Goal: Task Accomplishment & Management: Complete application form

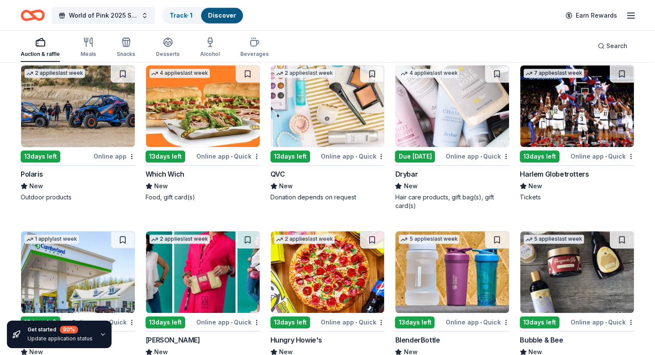
scroll to position [6978, 0]
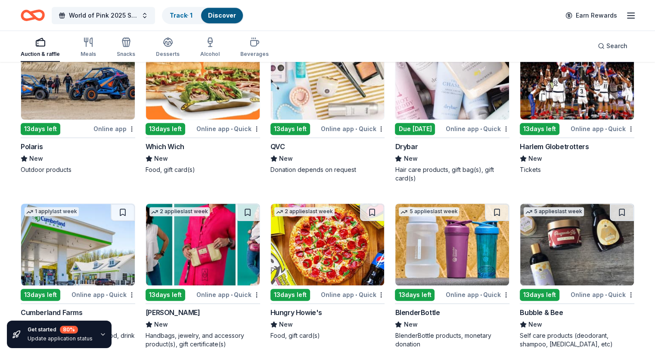
click at [428, 97] on img at bounding box center [452, 79] width 114 height 82
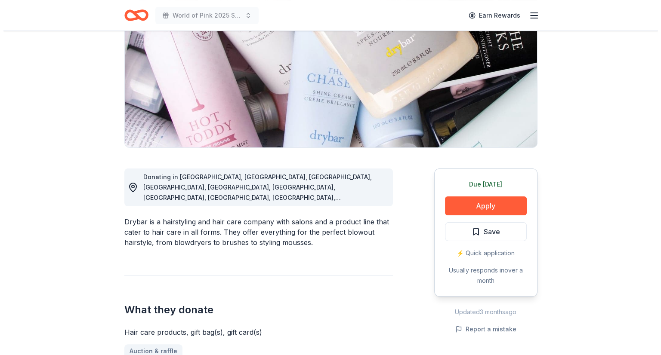
scroll to position [114, 0]
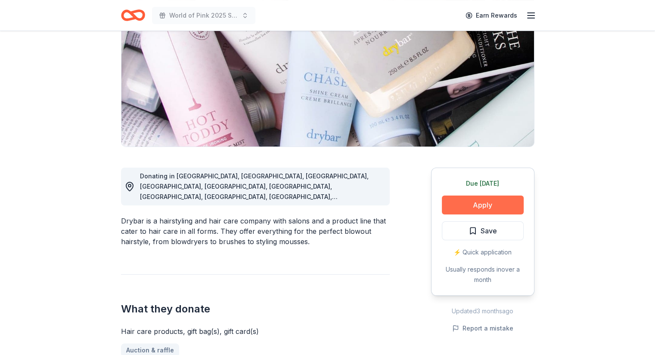
click at [481, 205] on button "Apply" at bounding box center [483, 205] width 82 height 19
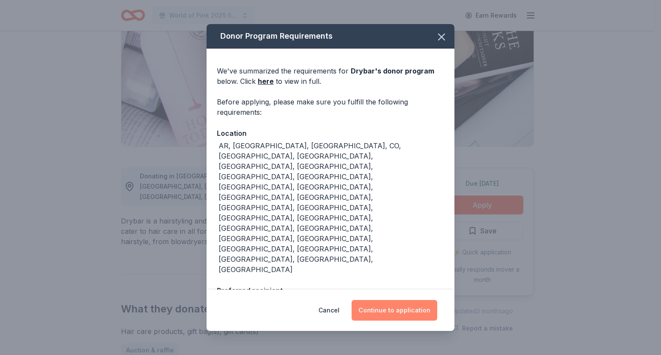
click at [396, 304] on button "Continue to application" at bounding box center [395, 310] width 86 height 21
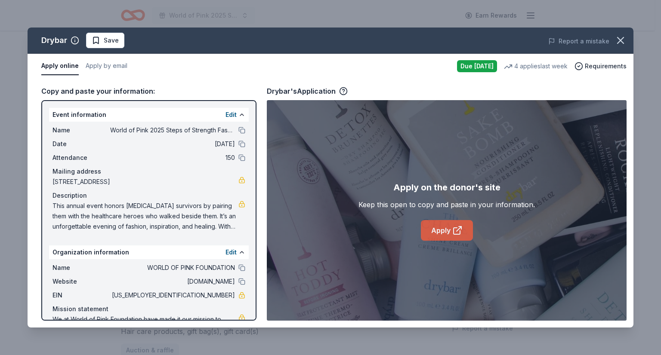
click at [442, 227] on link "Apply" at bounding box center [447, 230] width 52 height 21
